Goal: Information Seeking & Learning: Learn about a topic

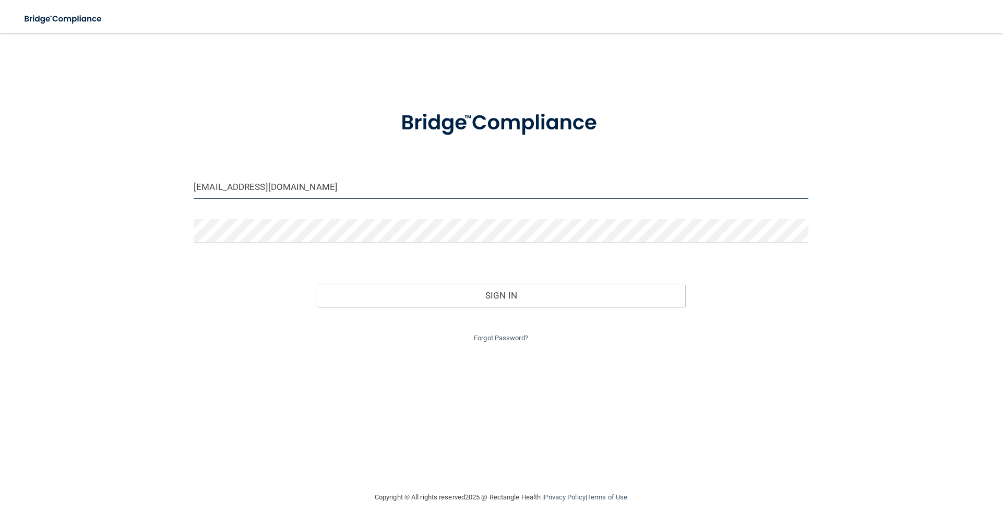
click at [307, 189] on input "bcadmegan@gmail.com" at bounding box center [501, 186] width 615 height 23
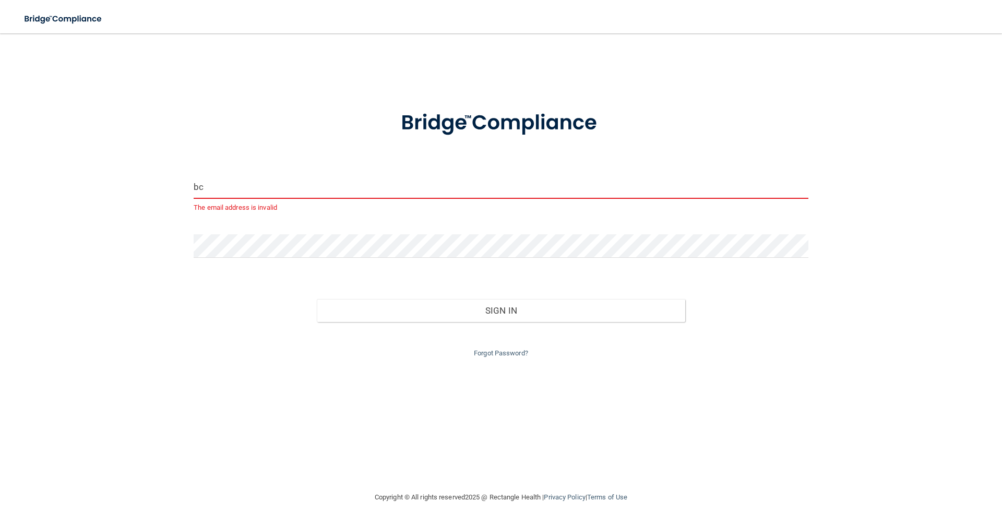
type input "b"
drag, startPoint x: 150, startPoint y: 169, endPoint x: 179, endPoint y: 239, distance: 75.1
click at [151, 172] on div "Email is required Invalid email/password. You don't have permission to access t…" at bounding box center [501, 262] width 960 height 437
click at [220, 189] on input "email" at bounding box center [501, 186] width 615 height 23
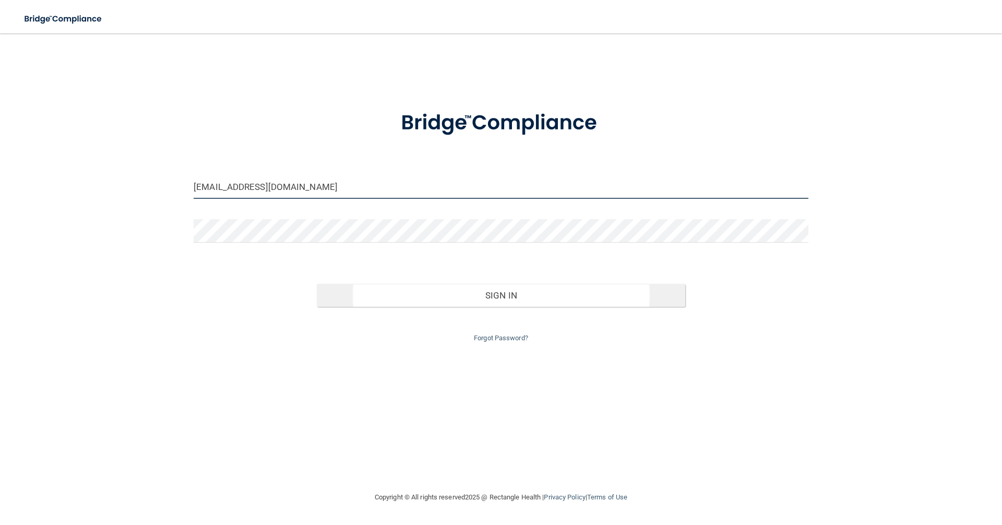
type input "Bcadconnie@gmail.com"
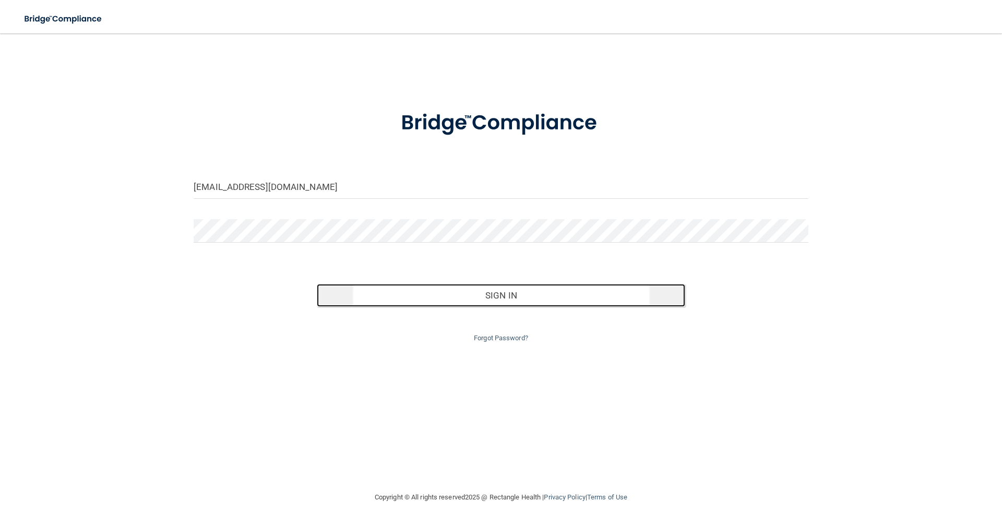
click at [496, 300] on button "Sign In" at bounding box center [501, 295] width 369 height 23
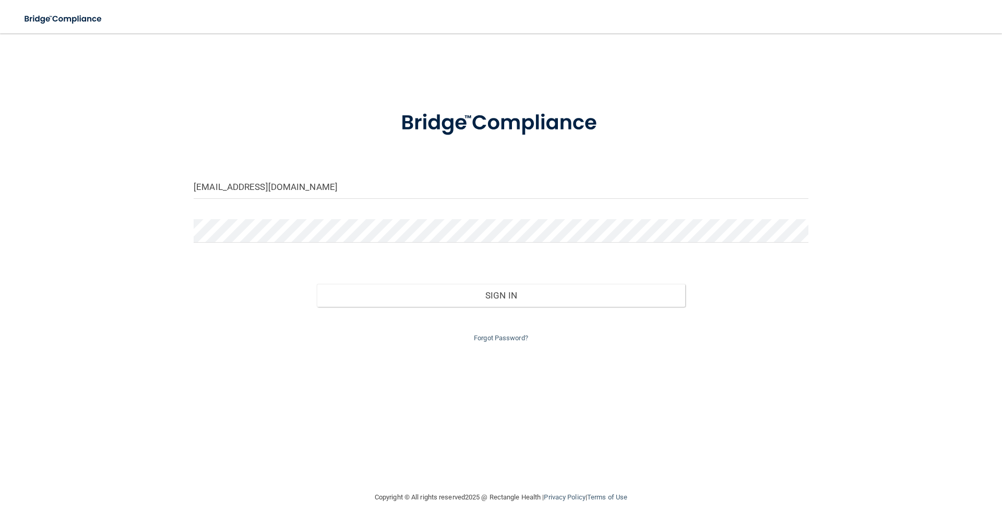
drag, startPoint x: 275, startPoint y: 360, endPoint x: 410, endPoint y: 347, distance: 135.4
click at [336, 355] on div "Bcadconnie@gmail.com Invalid email/password. You don't have permission to acces…" at bounding box center [501, 262] width 960 height 437
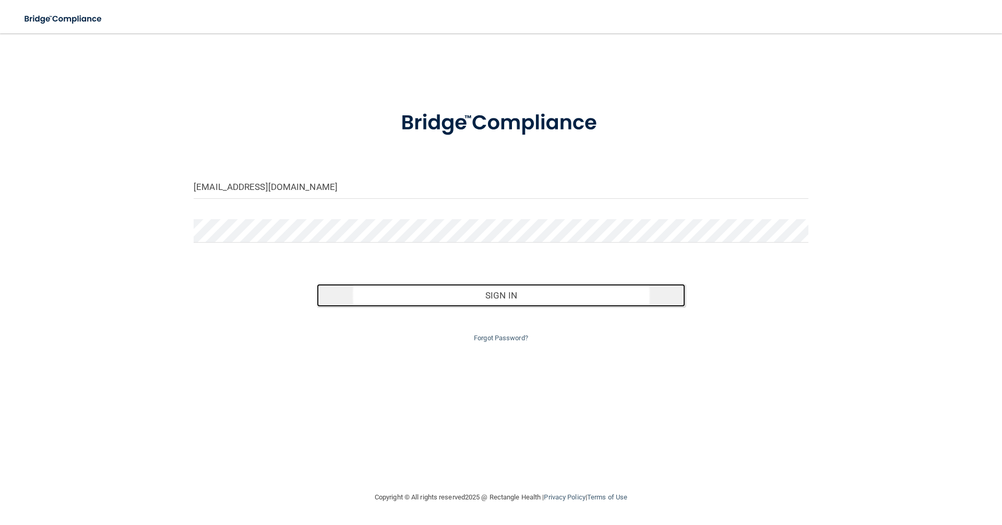
click at [521, 300] on button "Sign In" at bounding box center [501, 295] width 369 height 23
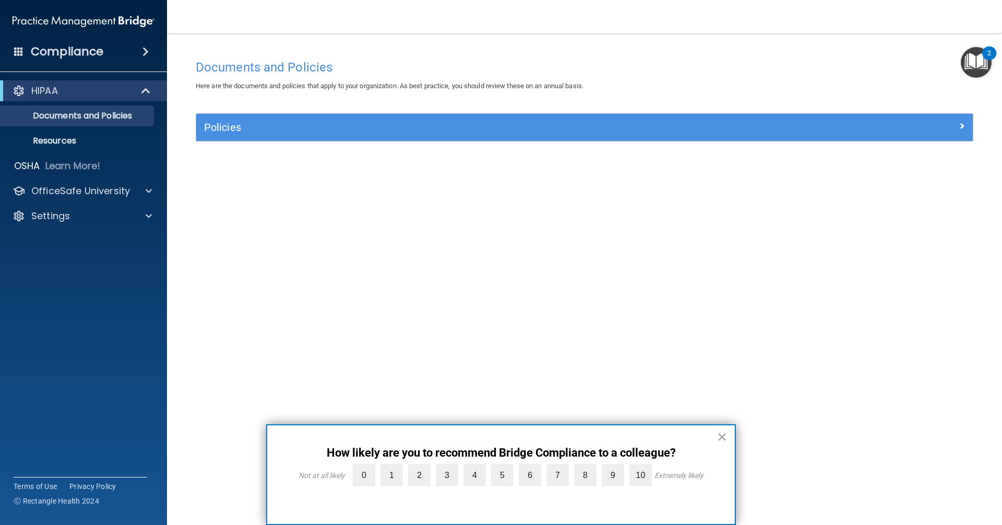
click at [972, 60] on img "Open Resource Center, 2 new notifications" at bounding box center [976, 62] width 31 height 31
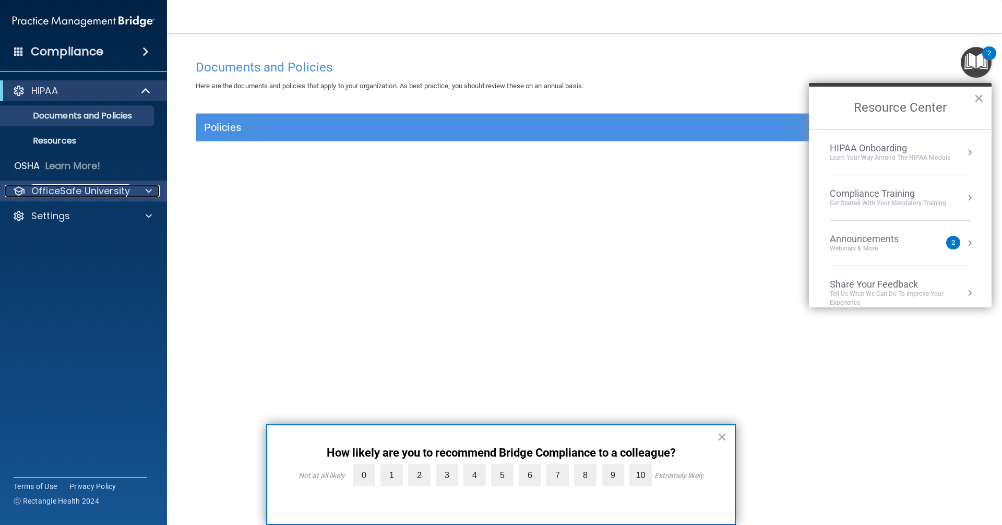
click at [91, 191] on p "OfficeSafe University" at bounding box center [80, 191] width 99 height 13
click at [92, 191] on p "OfficeSafe University" at bounding box center [80, 191] width 99 height 13
click at [979, 98] on button "×" at bounding box center [979, 98] width 10 height 17
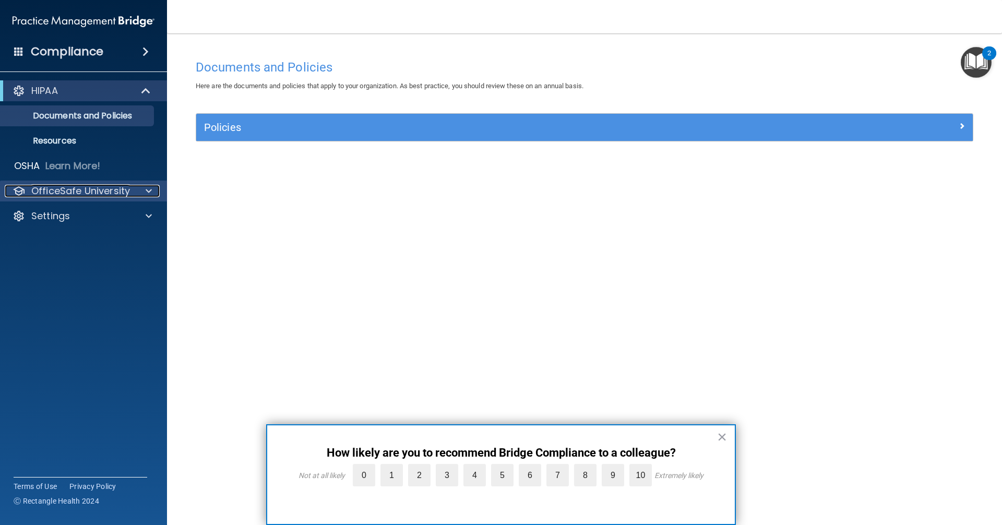
click at [103, 185] on p "OfficeSafe University" at bounding box center [80, 191] width 99 height 13
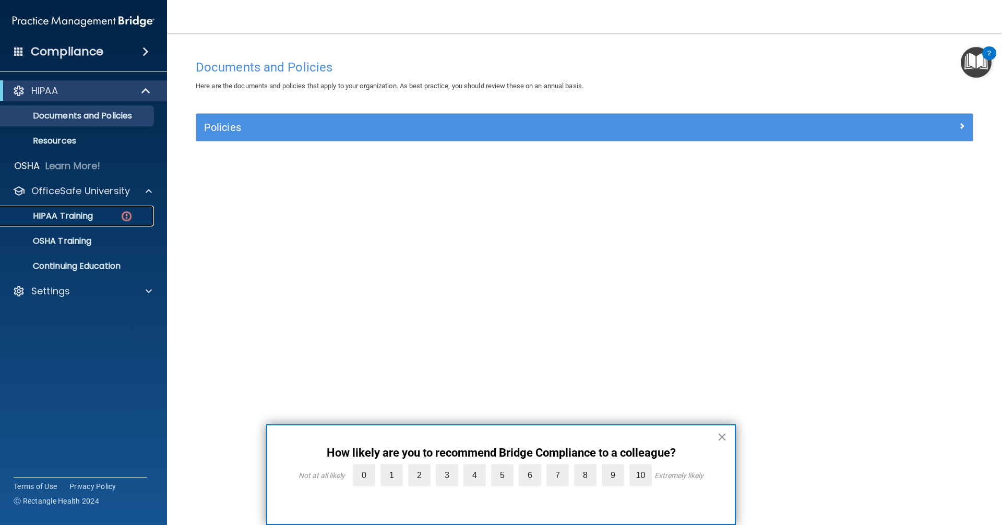
click at [87, 211] on p "HIPAA Training" at bounding box center [50, 216] width 86 height 10
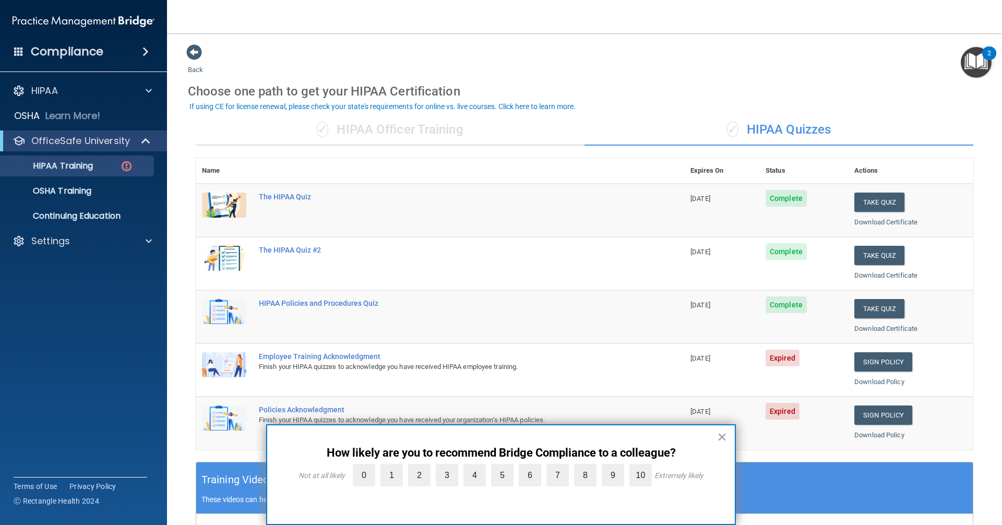
click at [791, 200] on span "Complete" at bounding box center [786, 198] width 41 height 17
click at [857, 204] on button "Take Quiz" at bounding box center [879, 202] width 50 height 19
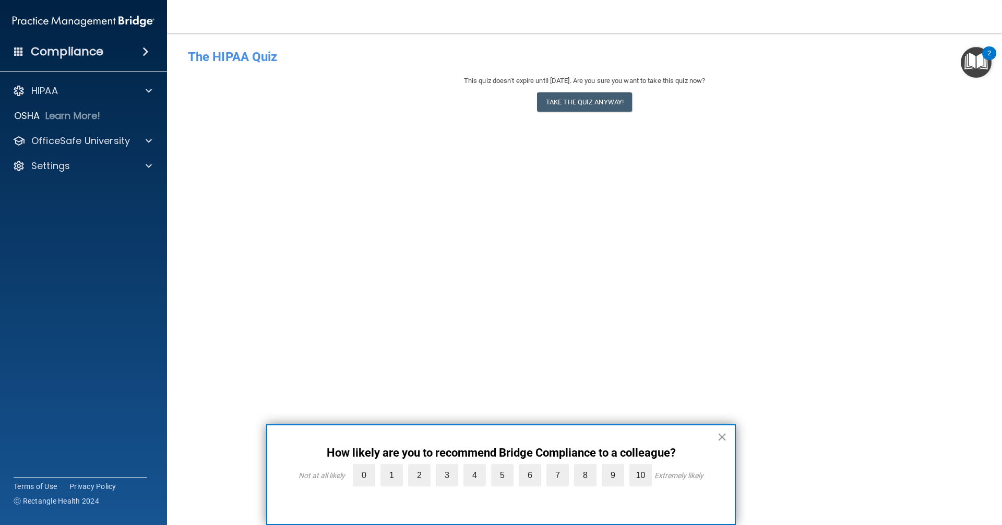
click at [721, 437] on button "×" at bounding box center [722, 437] width 10 height 17
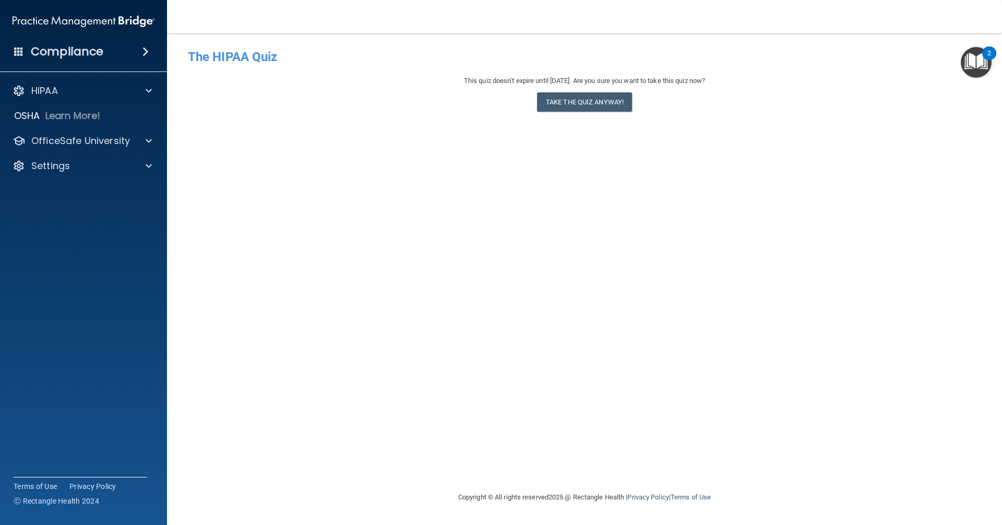
click at [676, 352] on div "- The HIPAA Quiz This quiz doesn’t expire until 08/27/2026. Are you sure you wa…" at bounding box center [584, 262] width 793 height 437
click at [979, 58] on img "Open Resource Center, 2 new notifications" at bounding box center [976, 62] width 31 height 31
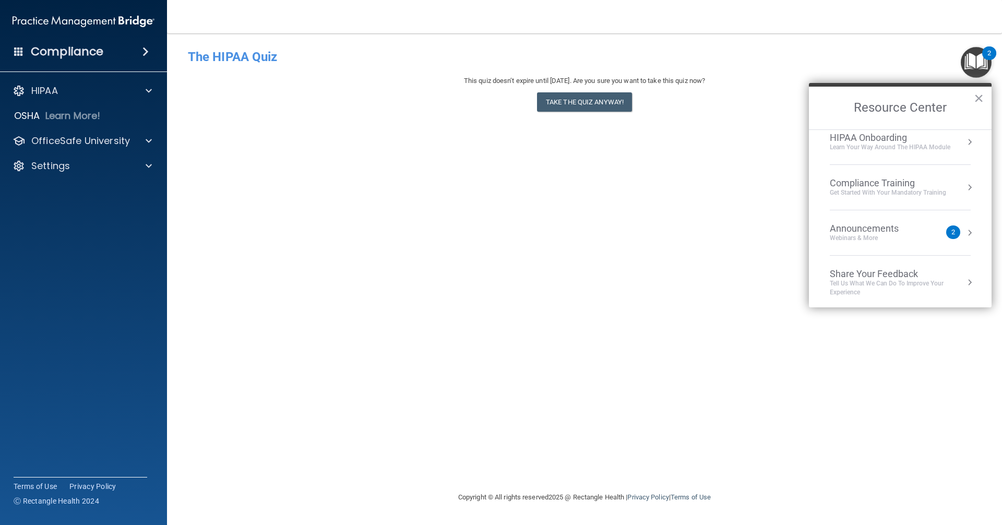
scroll to position [13, 0]
click at [946, 225] on div "2" at bounding box center [953, 230] width 14 height 14
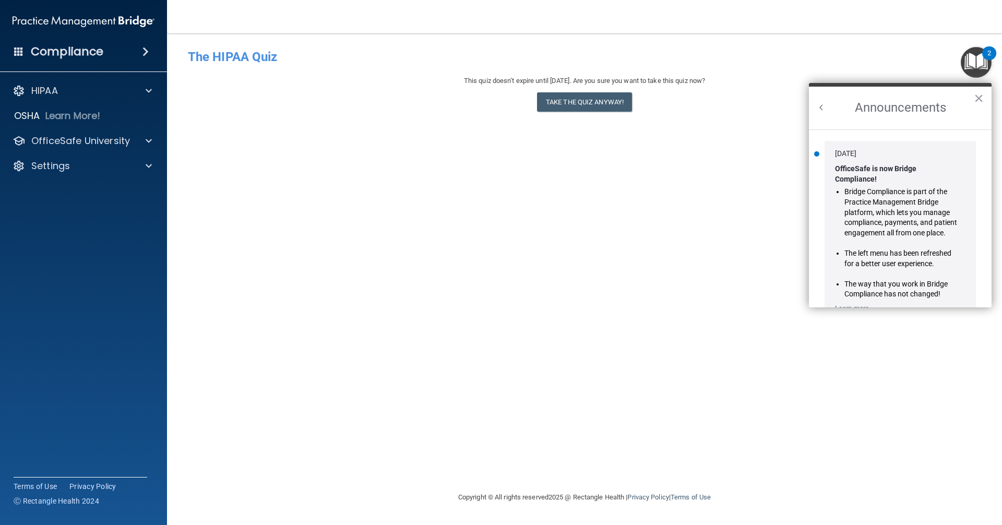
scroll to position [0, 0]
click at [975, 96] on button "×" at bounding box center [979, 98] width 10 height 17
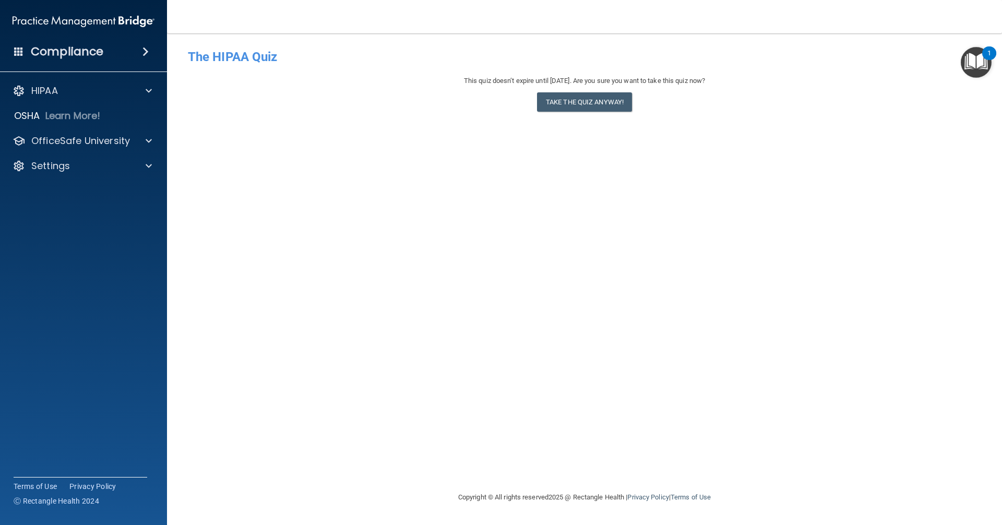
click at [980, 66] on img "Open Resource Center, 1 new notification" at bounding box center [976, 62] width 31 height 31
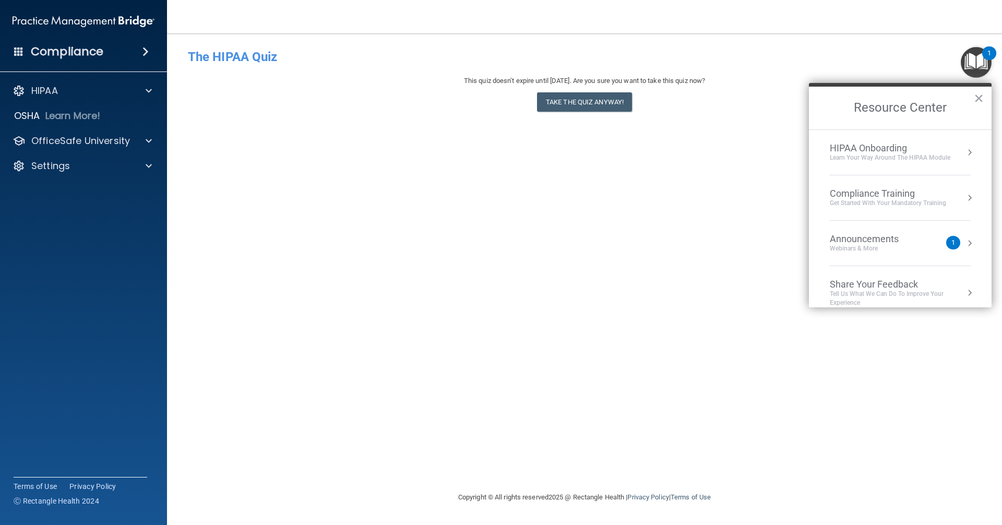
click at [948, 245] on div "1" at bounding box center [953, 243] width 14 height 14
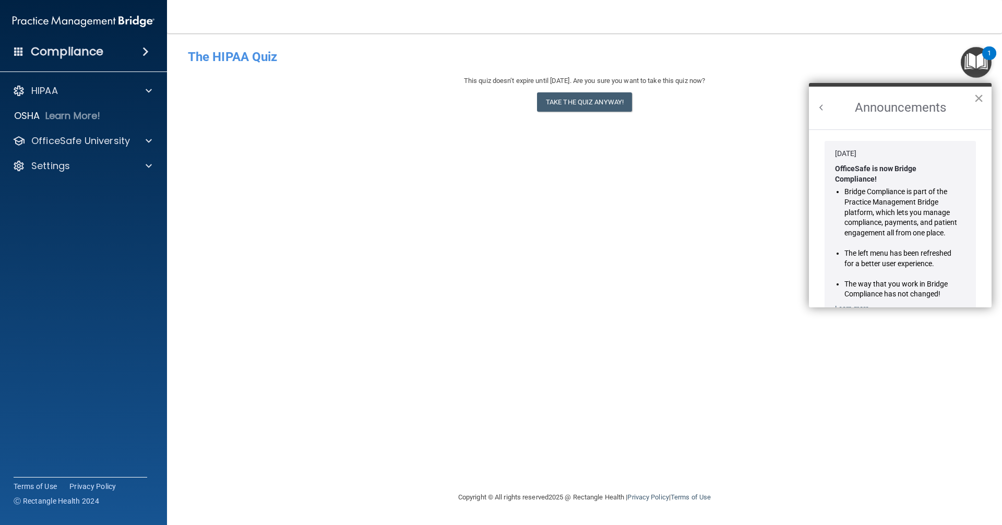
click at [980, 99] on button "×" at bounding box center [979, 98] width 10 height 17
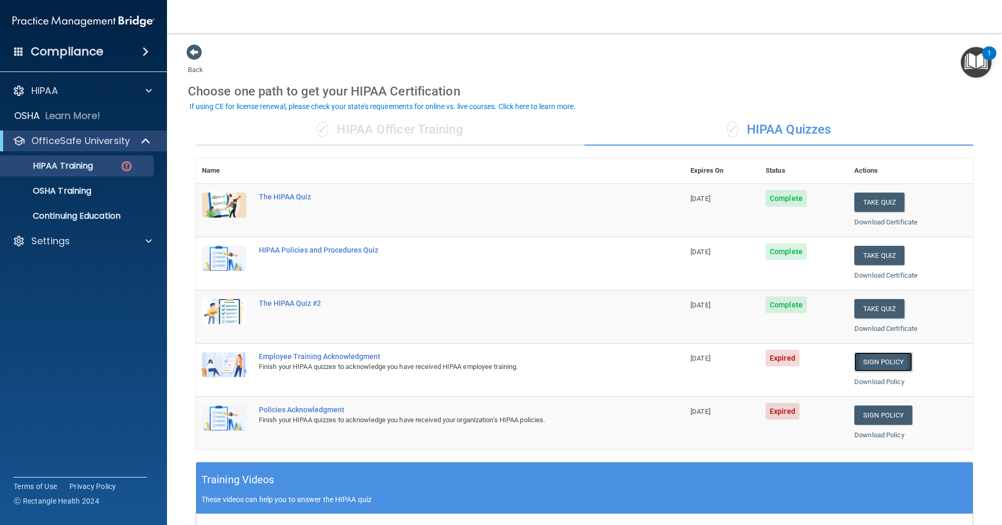
click at [870, 362] on link "Sign Policy" at bounding box center [883, 361] width 58 height 19
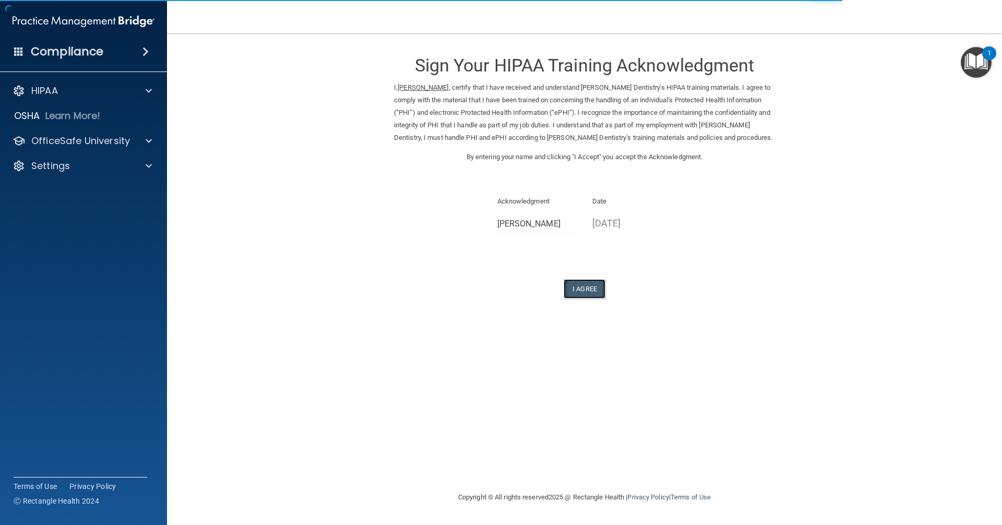
click at [584, 286] on button "I Agree" at bounding box center [585, 288] width 42 height 19
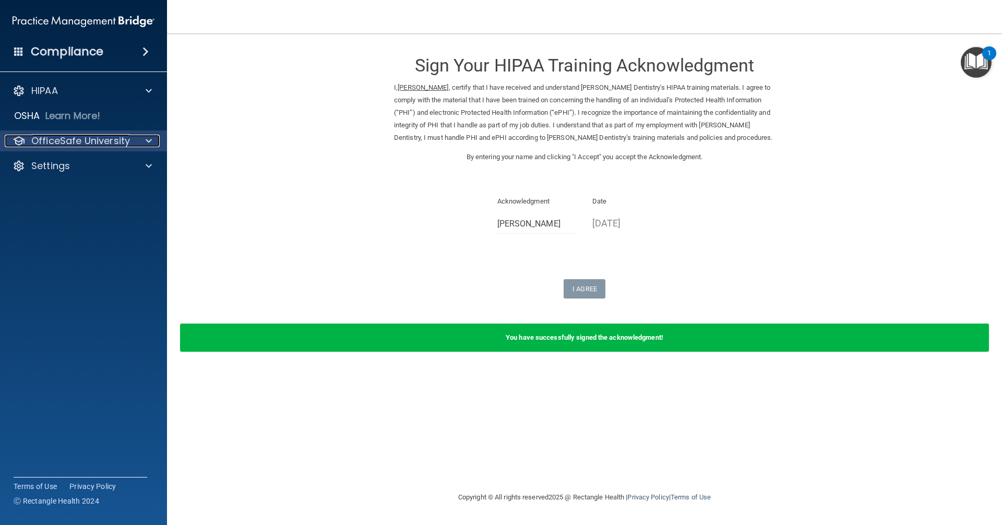
click at [81, 143] on p "OfficeSafe University" at bounding box center [80, 141] width 99 height 13
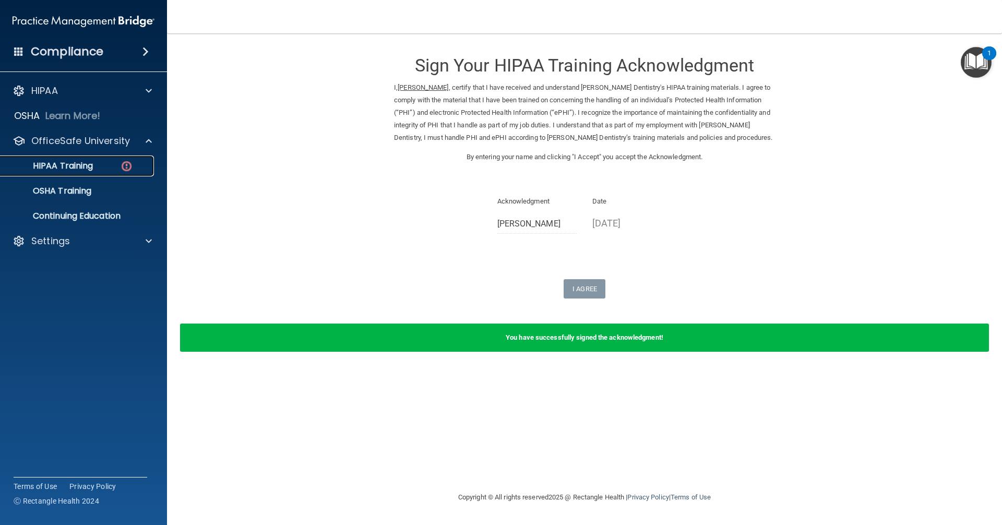
click at [85, 163] on p "HIPAA Training" at bounding box center [50, 166] width 86 height 10
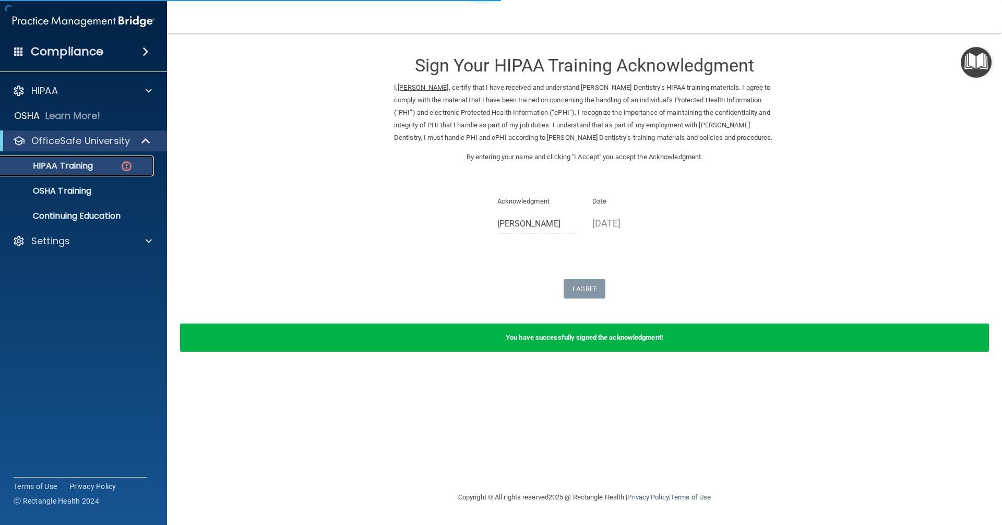
click at [85, 163] on p "HIPAA Training" at bounding box center [50, 166] width 86 height 10
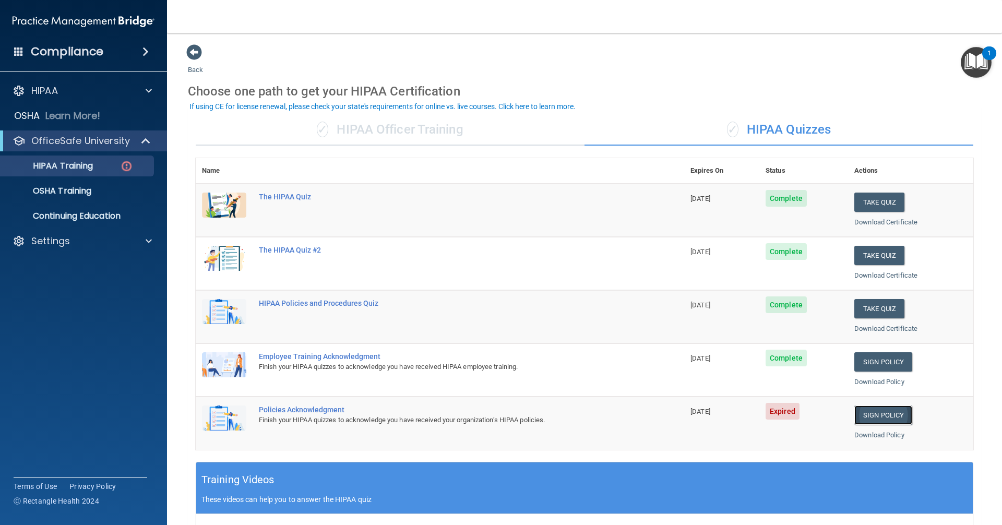
click at [861, 416] on link "Sign Policy" at bounding box center [883, 415] width 58 height 19
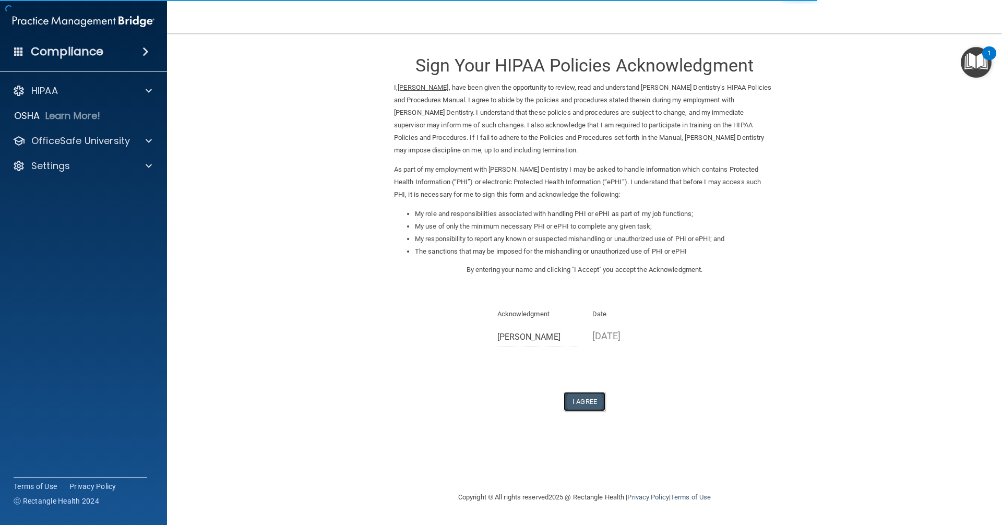
click at [594, 399] on button "I Agree" at bounding box center [585, 401] width 42 height 19
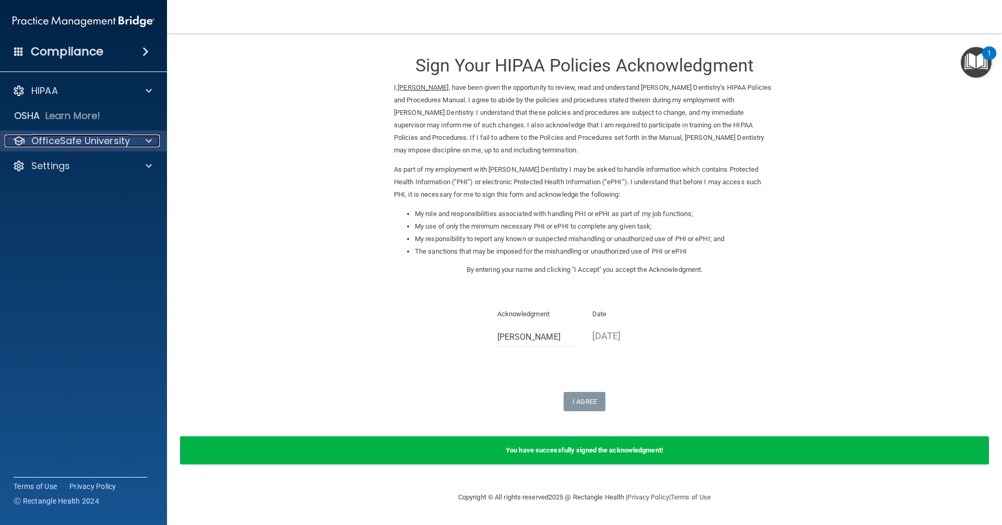
click at [80, 139] on p "OfficeSafe University" at bounding box center [80, 141] width 99 height 13
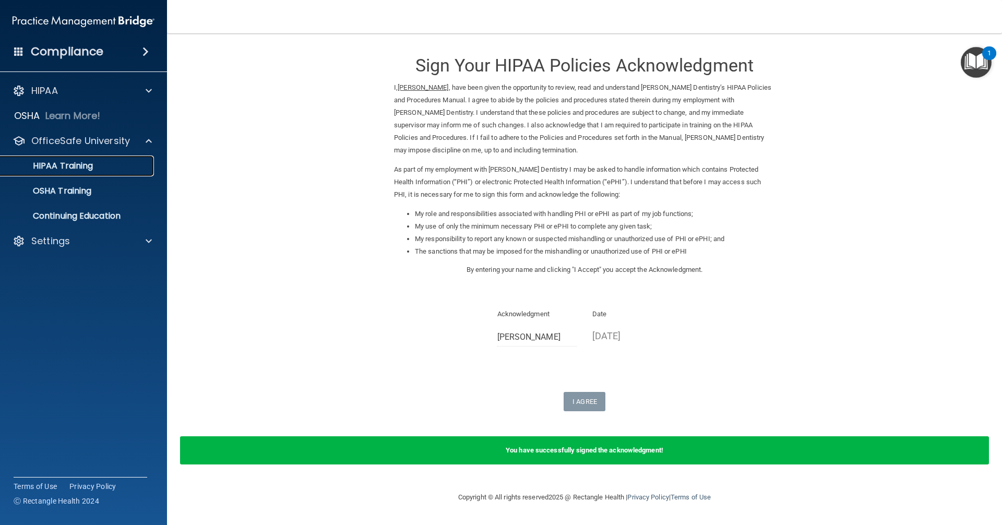
click at [77, 165] on p "HIPAA Training" at bounding box center [50, 166] width 86 height 10
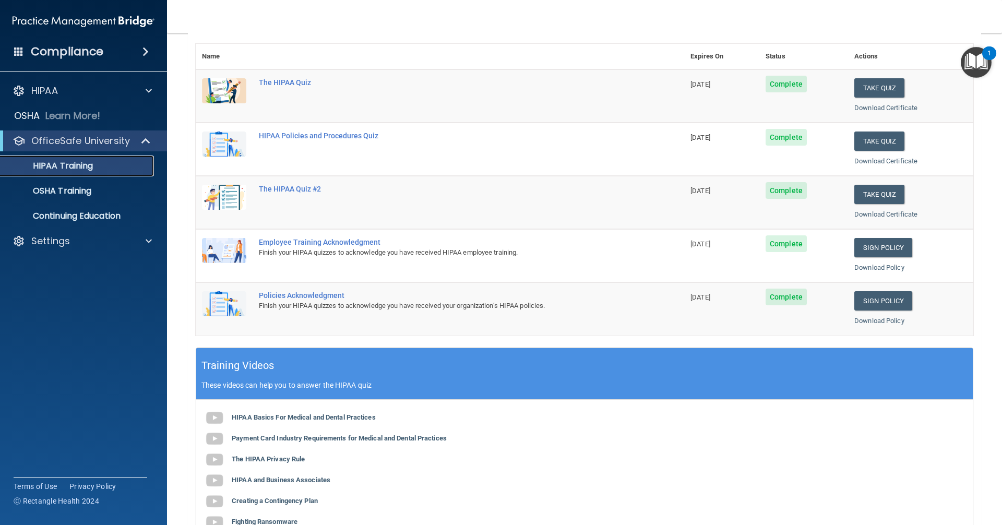
scroll to position [104, 0]
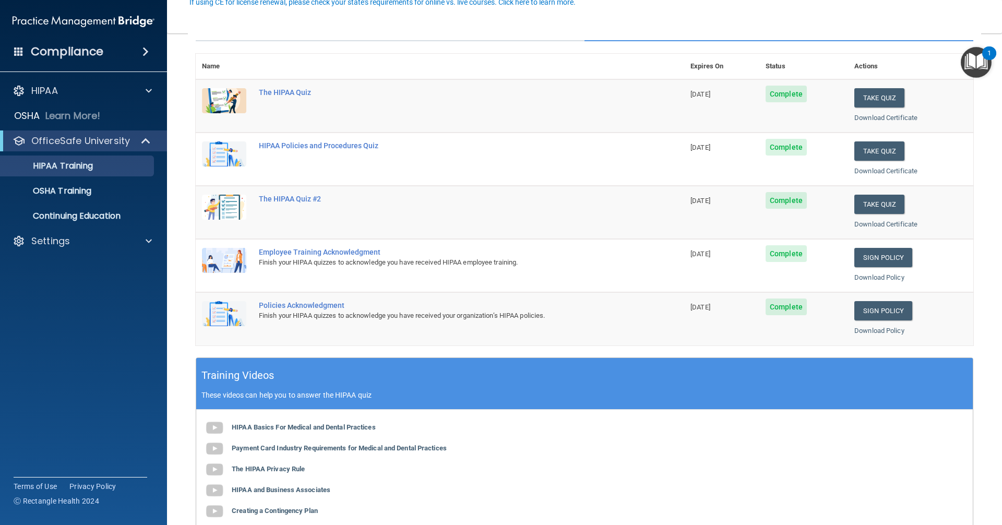
click at [973, 59] on img "Open Resource Center, 1 new notification" at bounding box center [976, 62] width 31 height 31
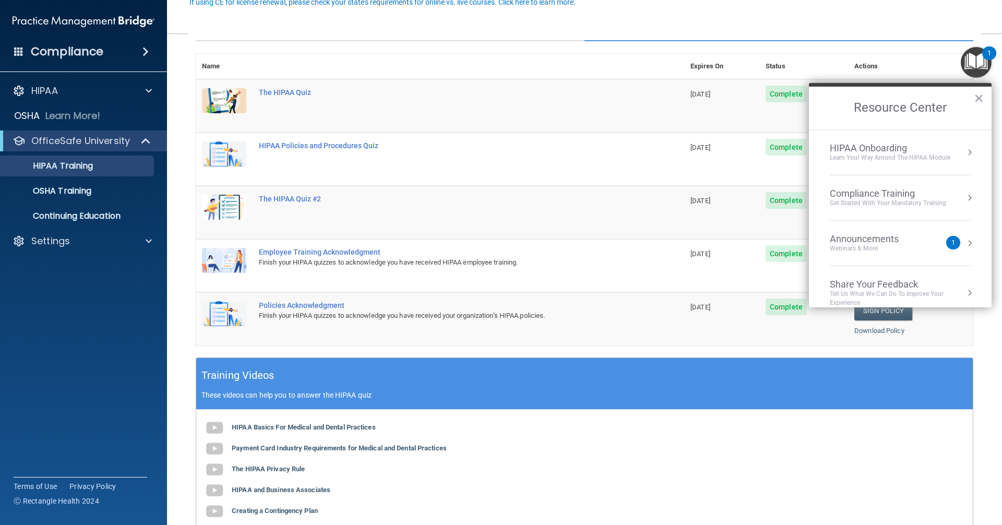
click at [946, 240] on div "1" at bounding box center [953, 243] width 14 height 14
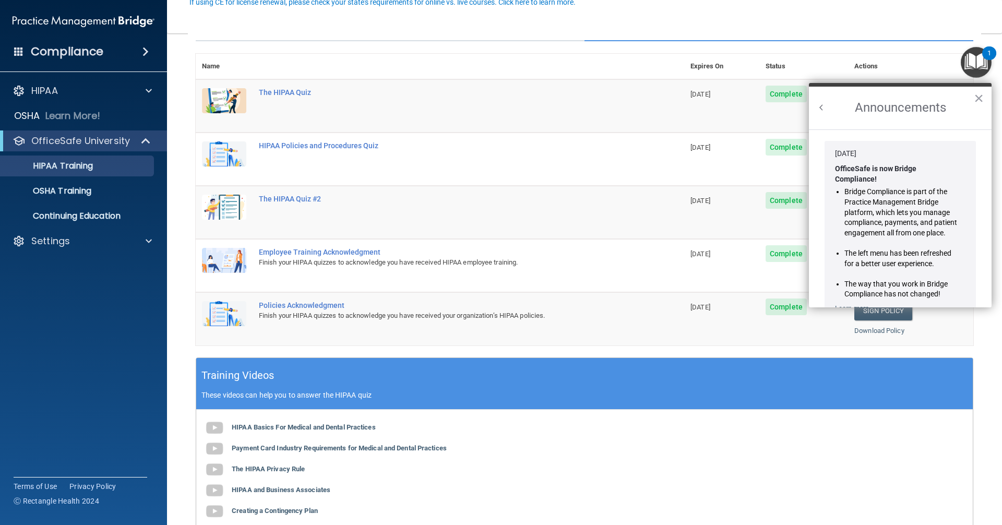
scroll to position [0, 0]
click at [980, 99] on button "×" at bounding box center [979, 98] width 10 height 17
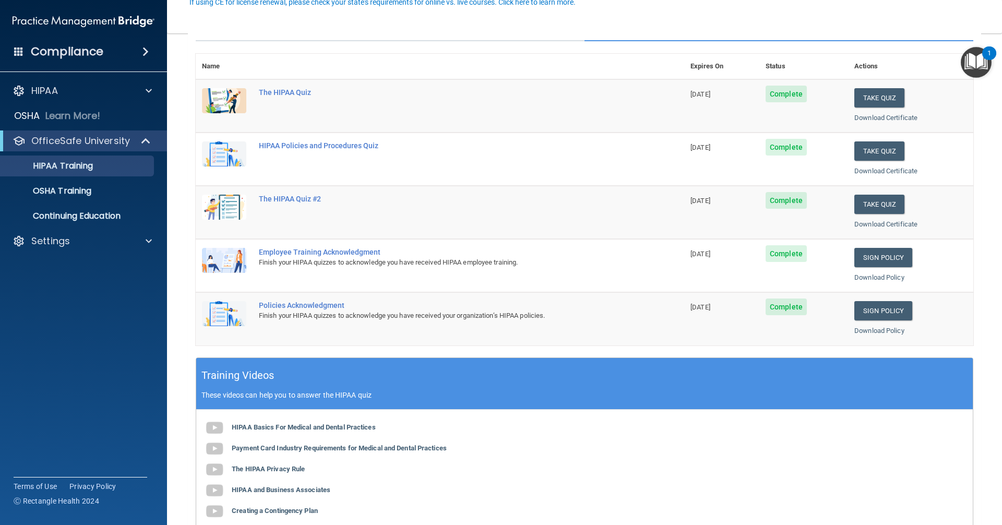
drag, startPoint x: 935, startPoint y: 1, endPoint x: 959, endPoint y: 19, distance: 30.6
click at [959, 19] on nav "Toggle navigation Connie Oberdick bcadconnie@gmail.com Manage My Enterprise Bow…" at bounding box center [584, 16] width 835 height 33
click at [105, 239] on div "Settings" at bounding box center [69, 241] width 129 height 13
click at [59, 290] on p "Sign Out" at bounding box center [78, 291] width 143 height 10
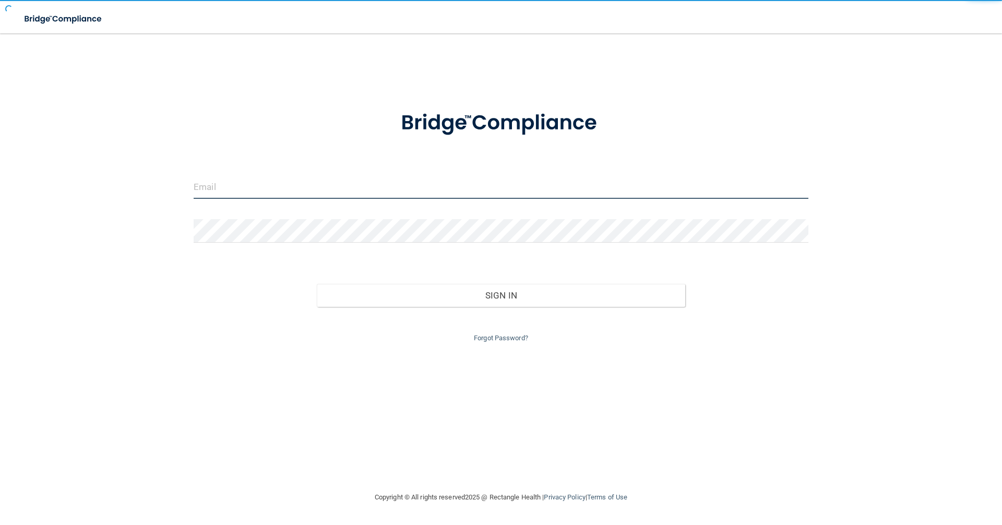
type input "bcadmegan@gmail.com"
